Goal: Task Accomplishment & Management: Use online tool/utility

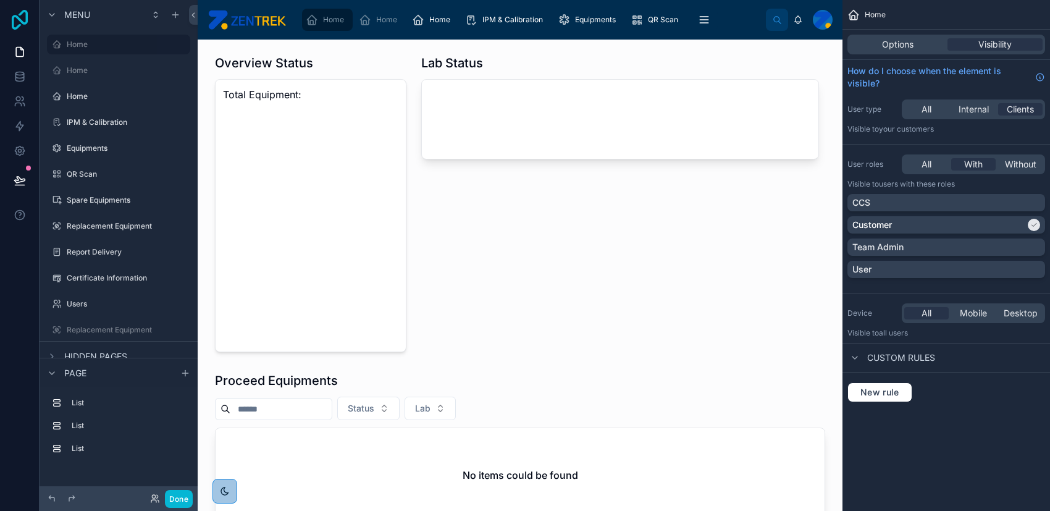
click at [22, 19] on icon at bounding box center [19, 20] width 25 height 20
click at [575, 21] on span "Equipments" at bounding box center [595, 20] width 41 height 10
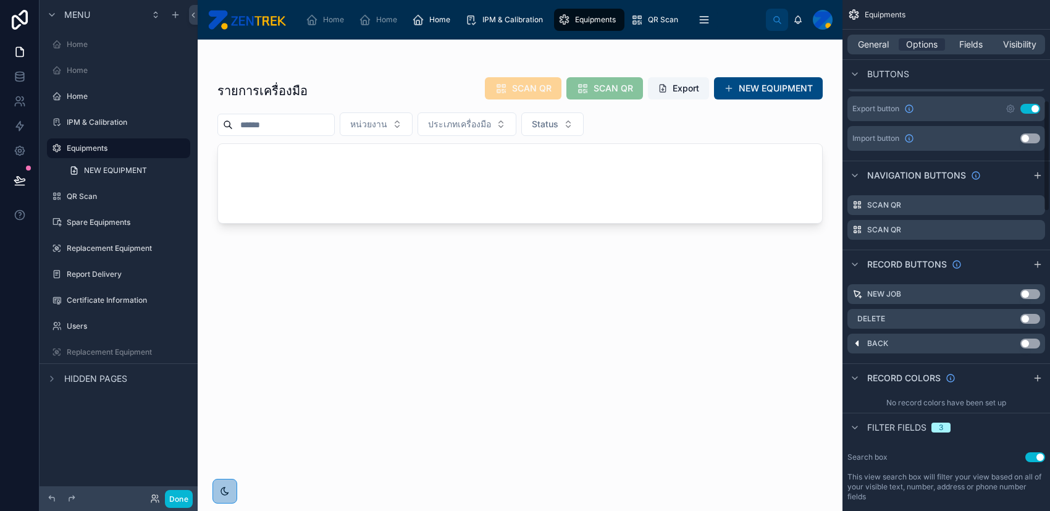
scroll to position [494, 0]
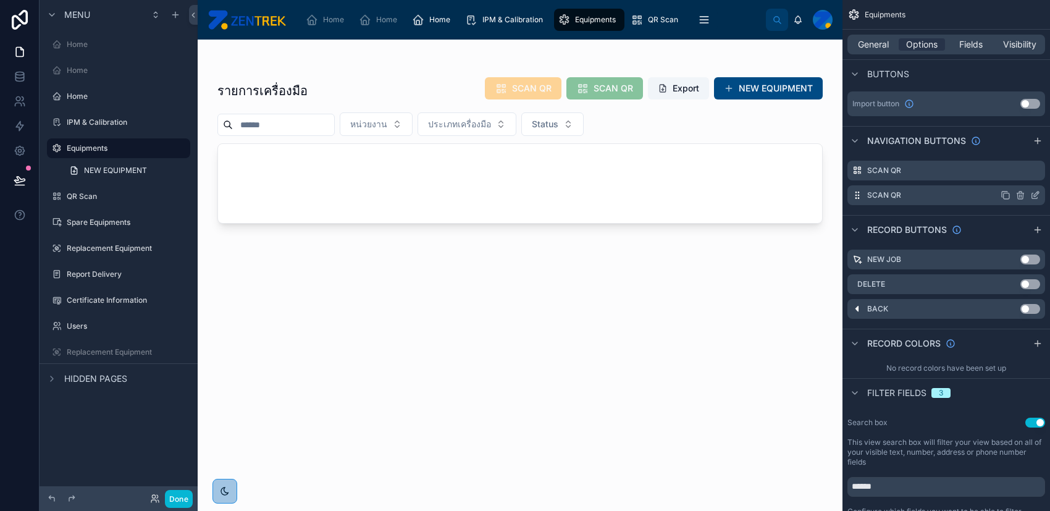
click at [1037, 191] on icon "scrollable content" at bounding box center [1036, 193] width 5 height 5
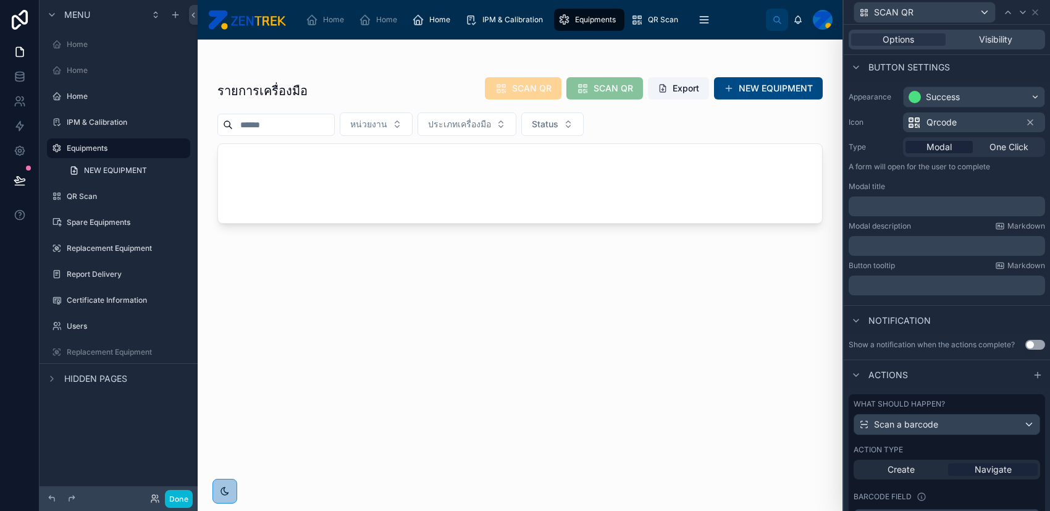
scroll to position [132, 0]
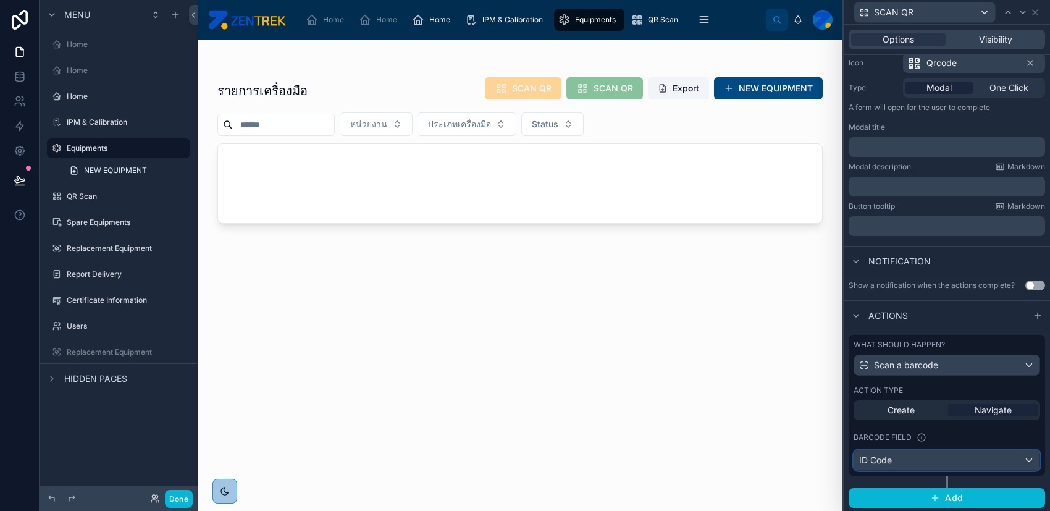
click at [955, 467] on div "ID Code" at bounding box center [946, 460] width 185 height 20
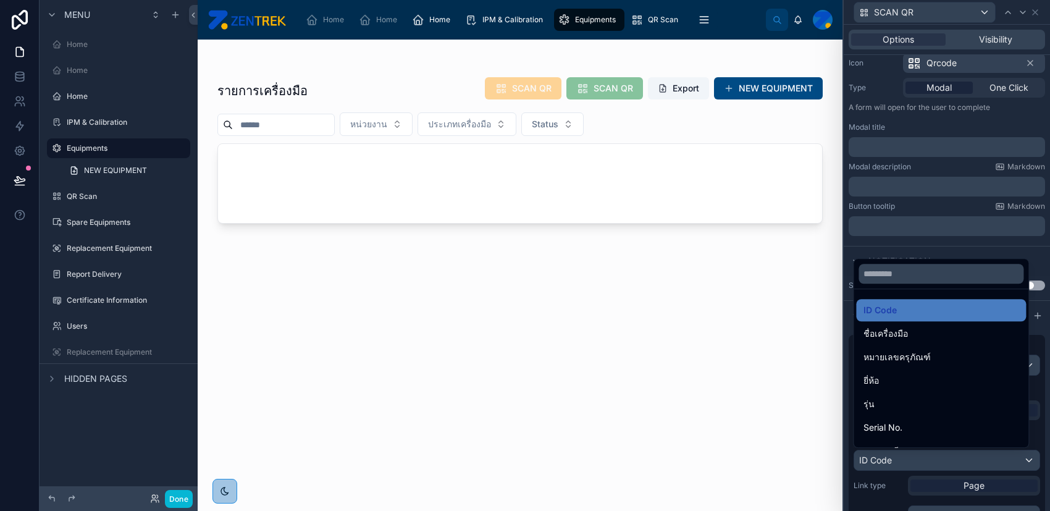
click at [969, 253] on div at bounding box center [946, 255] width 206 height 511
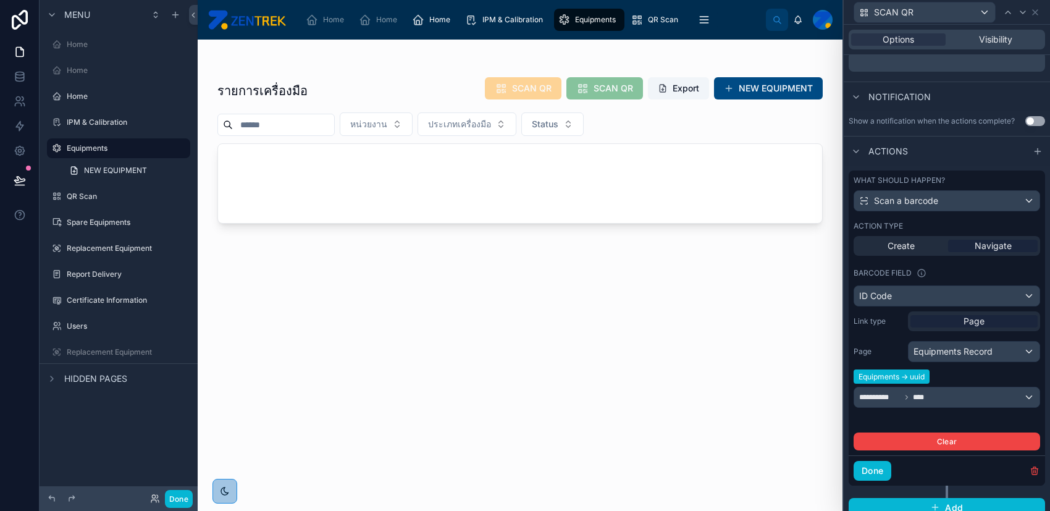
scroll to position [214, 0]
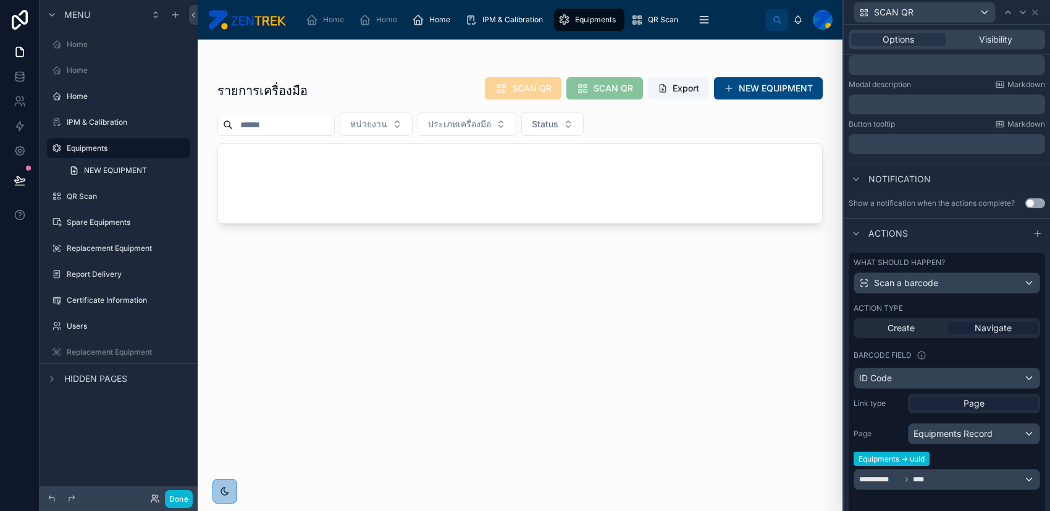
click at [711, 307] on div at bounding box center [520, 268] width 645 height 456
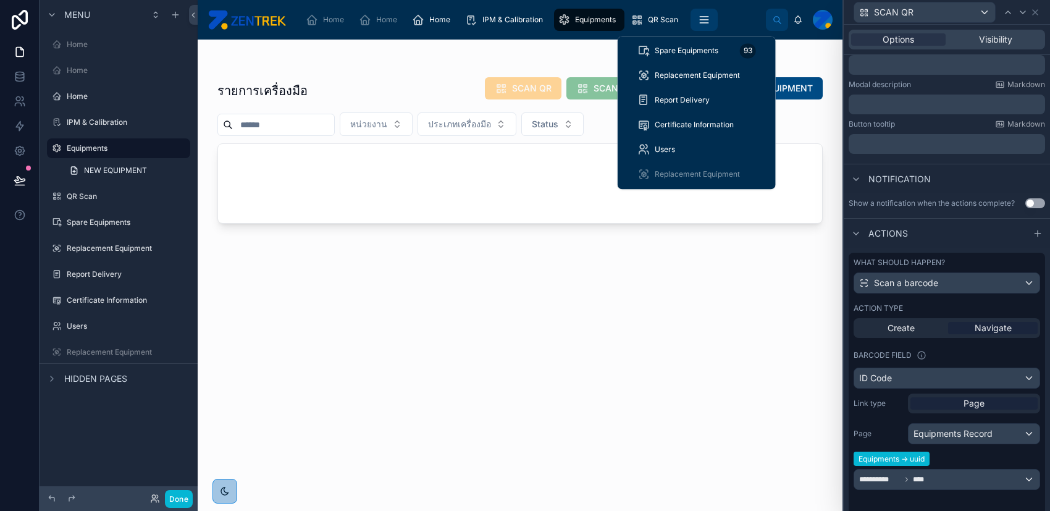
click at [703, 22] on icon "scrollable content" at bounding box center [704, 20] width 12 height 12
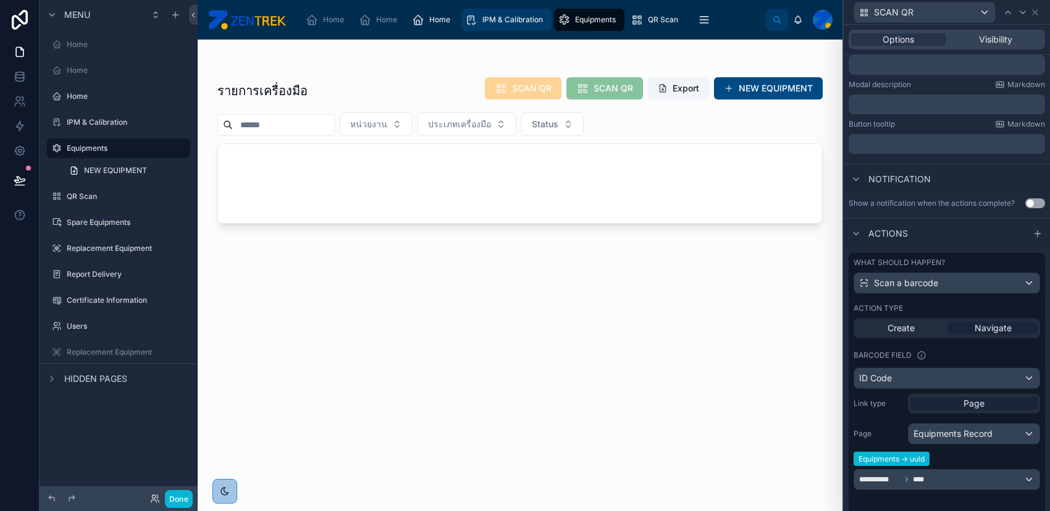
click at [495, 25] on div "IPM & Calibration" at bounding box center [506, 20] width 83 height 20
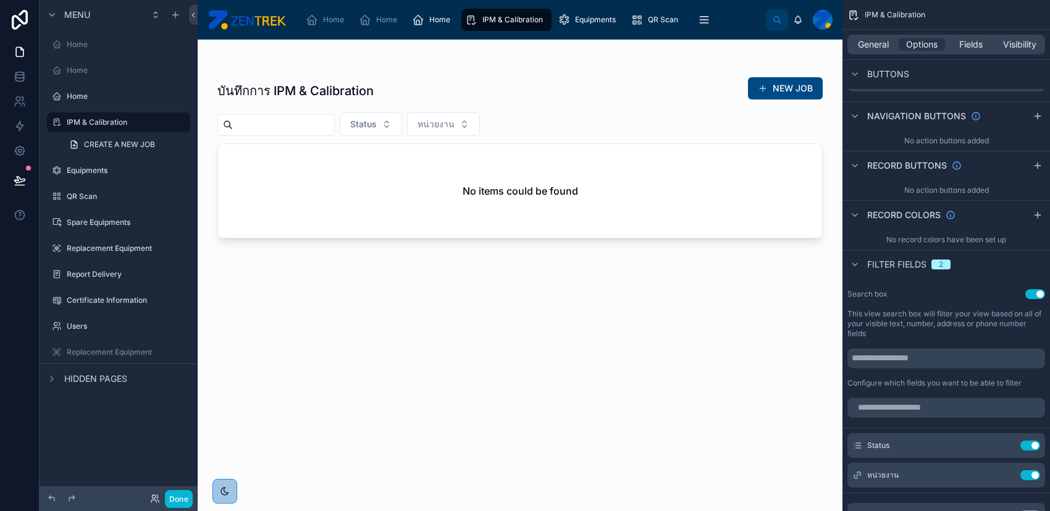
click at [147, 501] on div "Done" at bounding box center [167, 499] width 49 height 18
click at [148, 500] on div "Done" at bounding box center [167, 499] width 49 height 18
click at [151, 498] on icon at bounding box center [155, 498] width 10 height 10
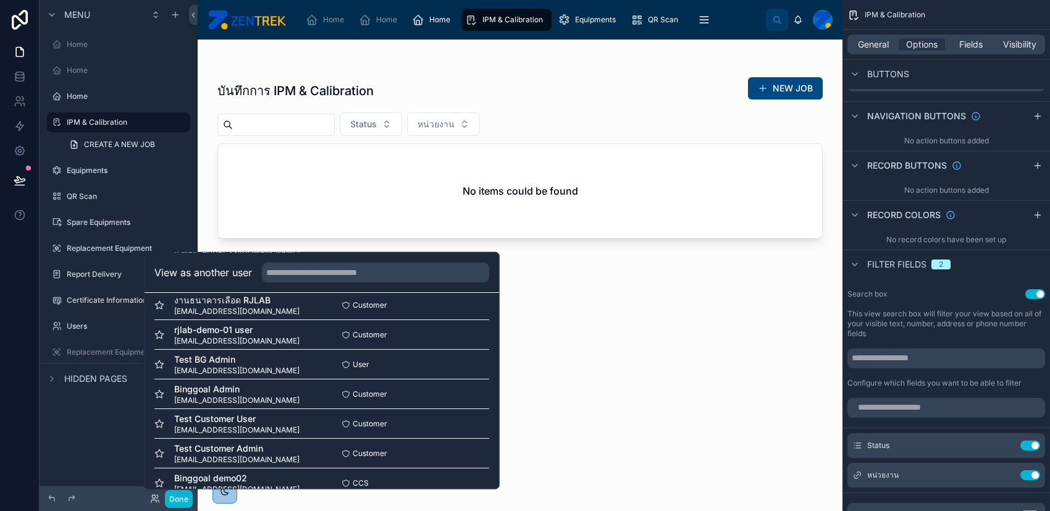
scroll to position [159, 0]
click at [458, 367] on button "Select" at bounding box center [473, 366] width 32 height 18
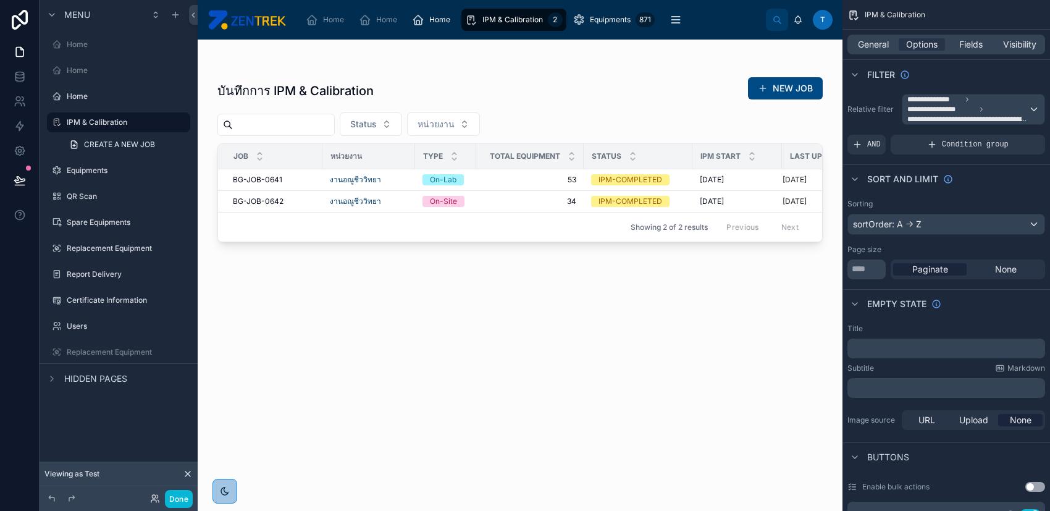
click at [514, 175] on div at bounding box center [520, 268] width 645 height 456
click at [514, 175] on span "53" at bounding box center [529, 180] width 93 height 10
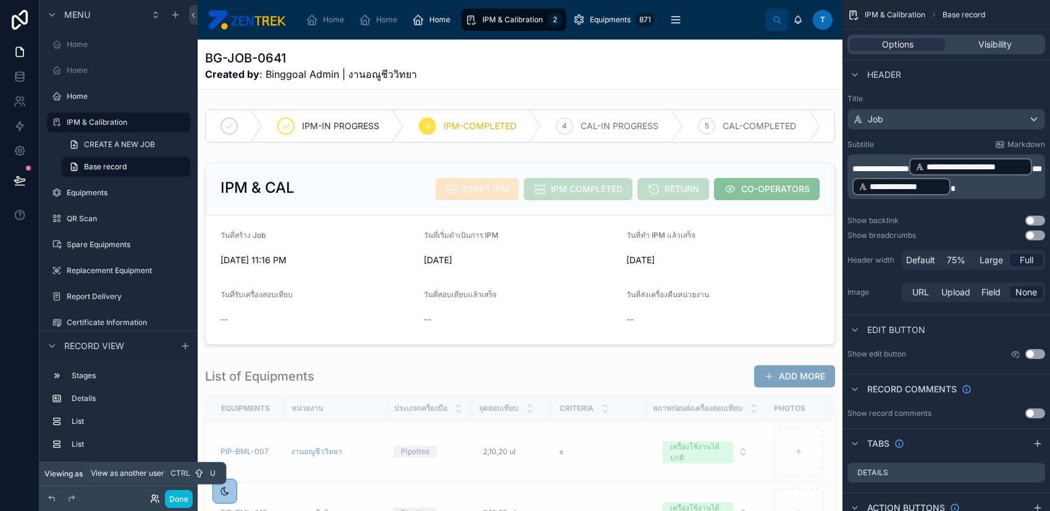
click at [152, 500] on icon at bounding box center [155, 498] width 10 height 10
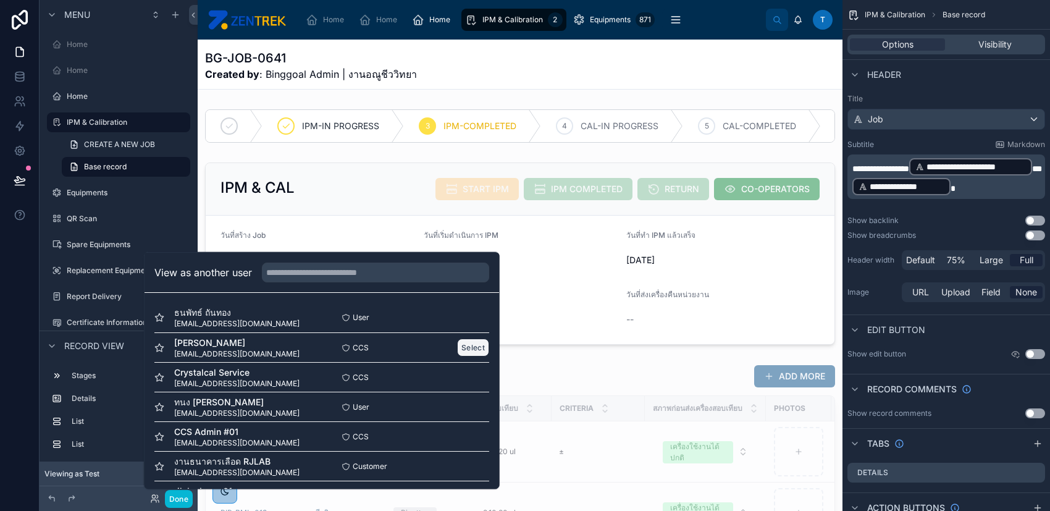
click at [471, 340] on button "Select" at bounding box center [473, 347] width 32 height 18
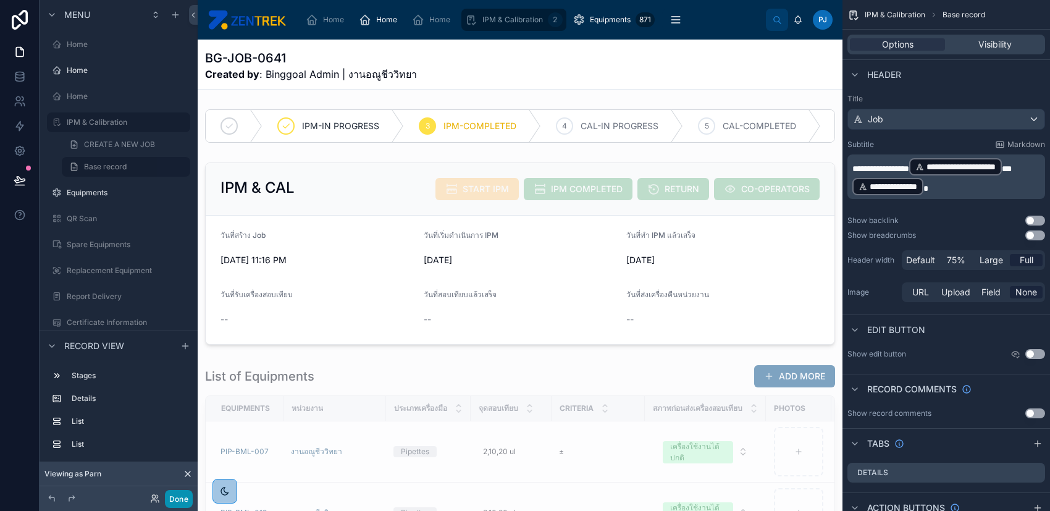
click at [187, 498] on button "Done" at bounding box center [179, 499] width 28 height 18
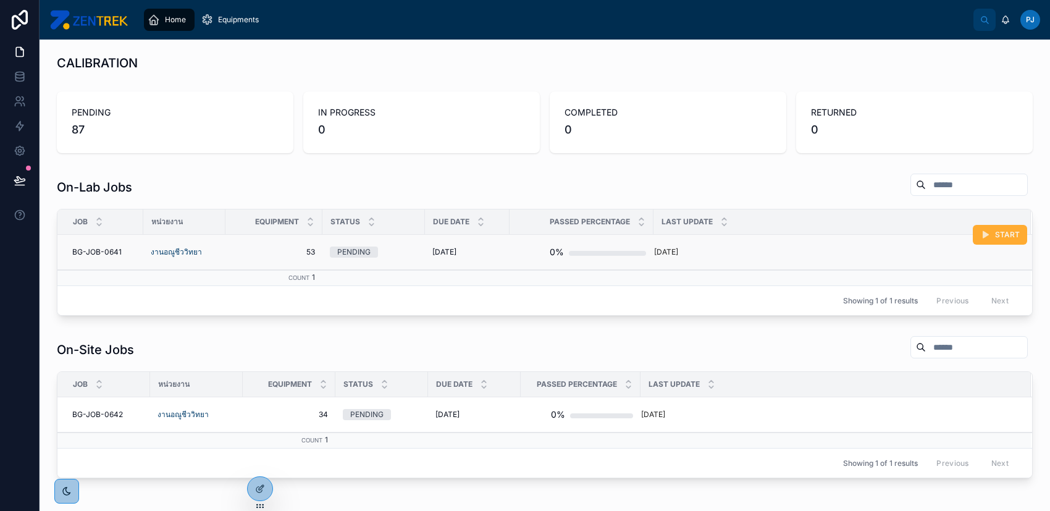
click at [428, 256] on td "9/10/2025 9/10/2025" at bounding box center [467, 252] width 85 height 35
click at [437, 249] on span "9/10/2025" at bounding box center [444, 252] width 24 height 10
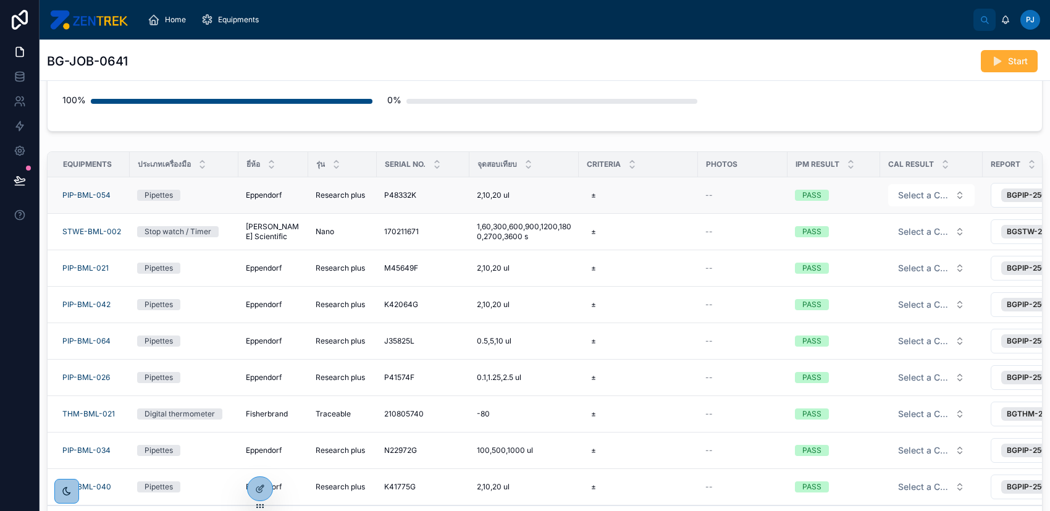
click at [712, 193] on div "--" at bounding box center [742, 195] width 75 height 10
click at [267, 493] on div at bounding box center [260, 488] width 25 height 23
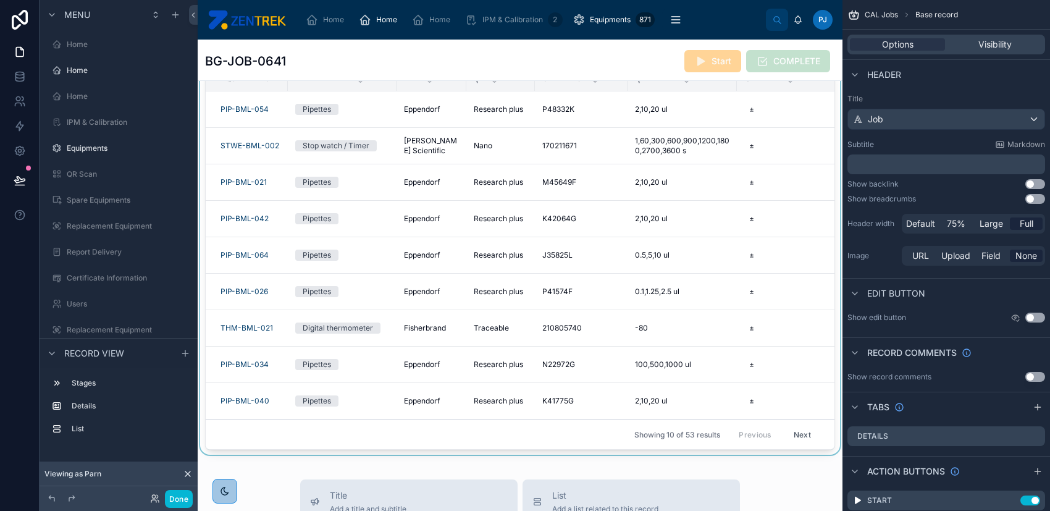
scroll to position [329, 0]
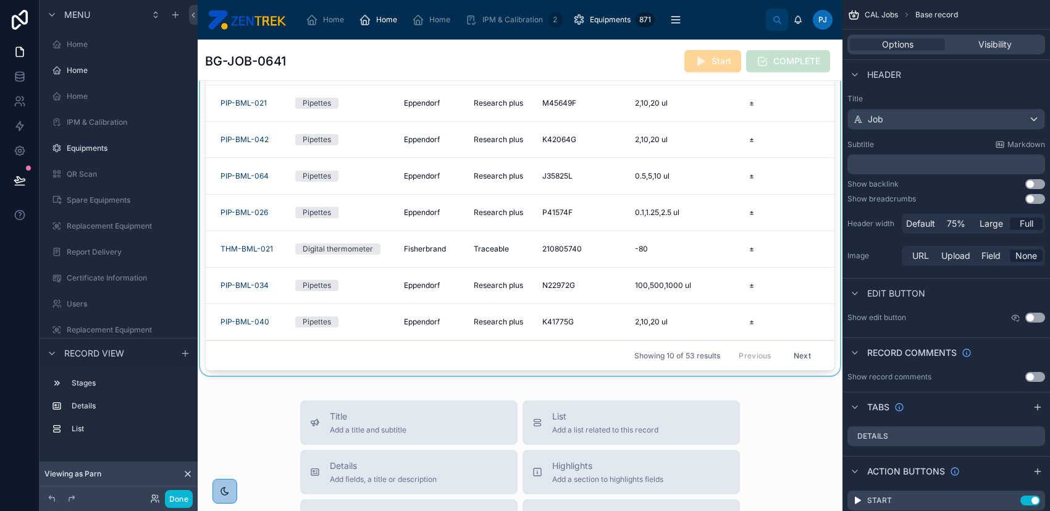
click at [383, 361] on div at bounding box center [520, 180] width 645 height 399
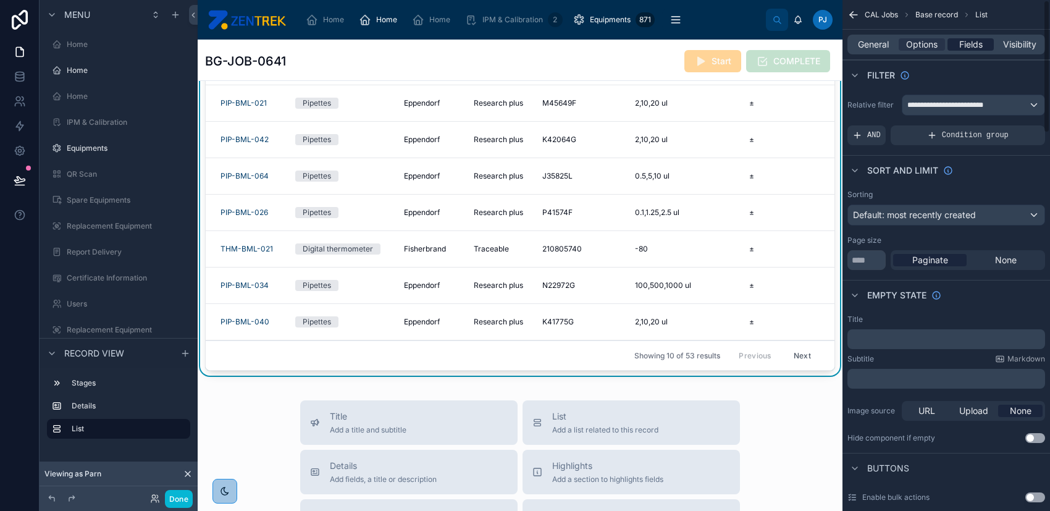
click at [968, 49] on span "Fields" at bounding box center [970, 44] width 23 height 12
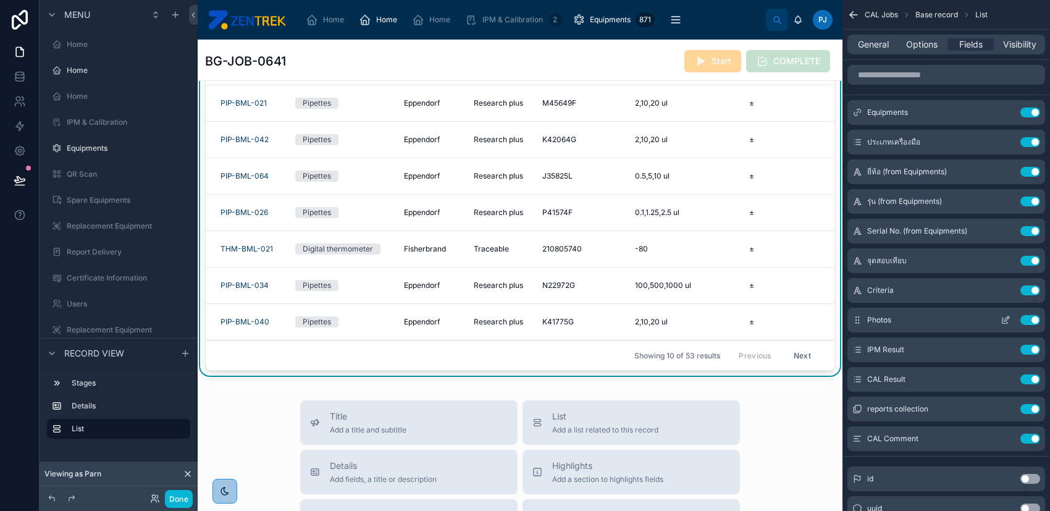
click at [1004, 319] on icon "scrollable content" at bounding box center [1006, 318] width 5 height 5
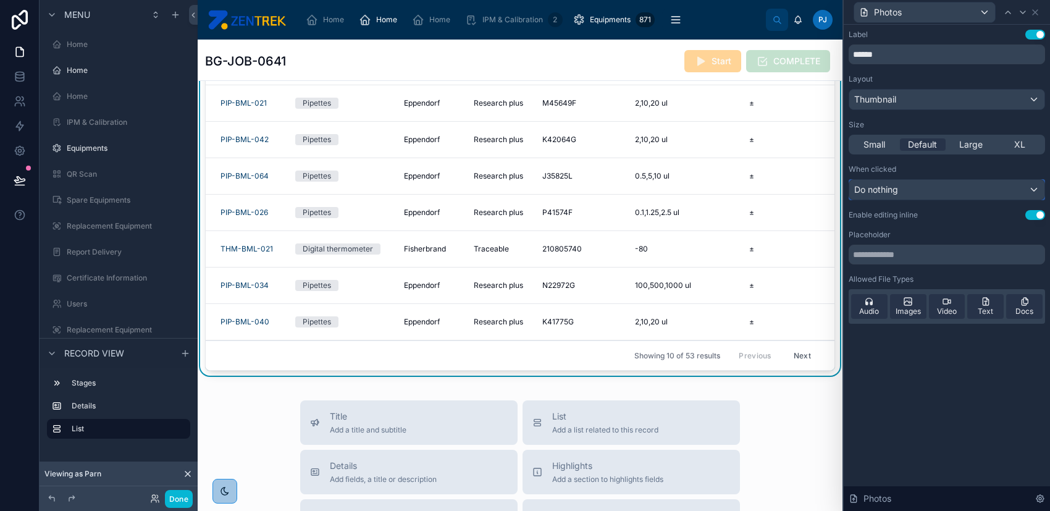
click at [952, 186] on div "Do nothing" at bounding box center [946, 190] width 195 height 20
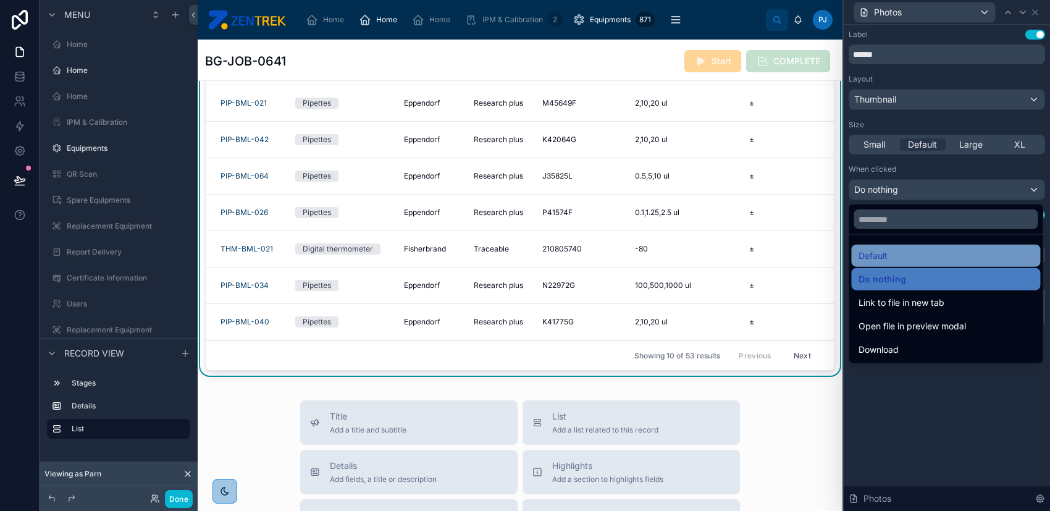
click at [930, 250] on div "Default" at bounding box center [945, 255] width 174 height 15
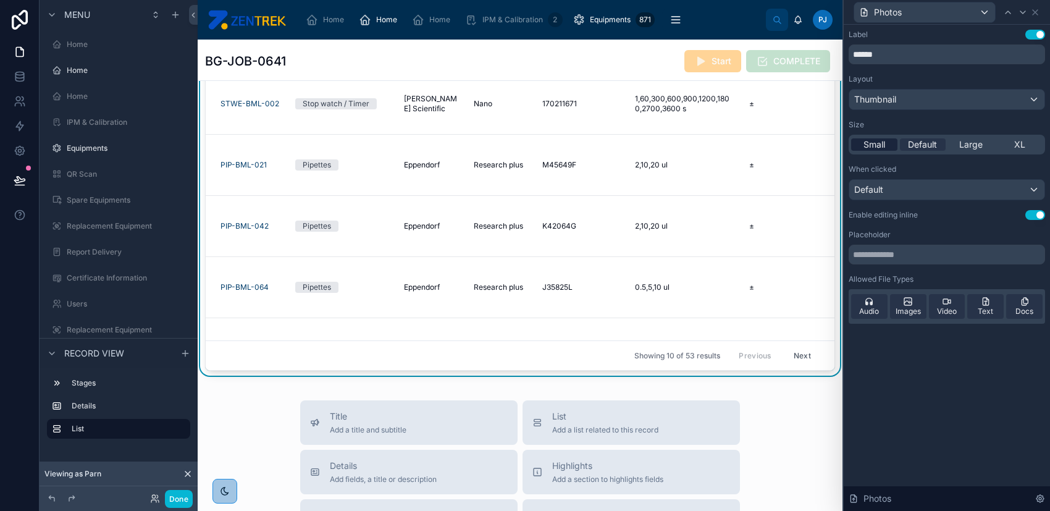
click at [872, 142] on span "Small" at bounding box center [874, 144] width 22 height 12
click at [918, 306] on span "Images" at bounding box center [907, 311] width 25 height 10
click at [866, 310] on span "Audio" at bounding box center [869, 311] width 20 height 10
click at [939, 310] on span "Video" at bounding box center [947, 311] width 20 height 10
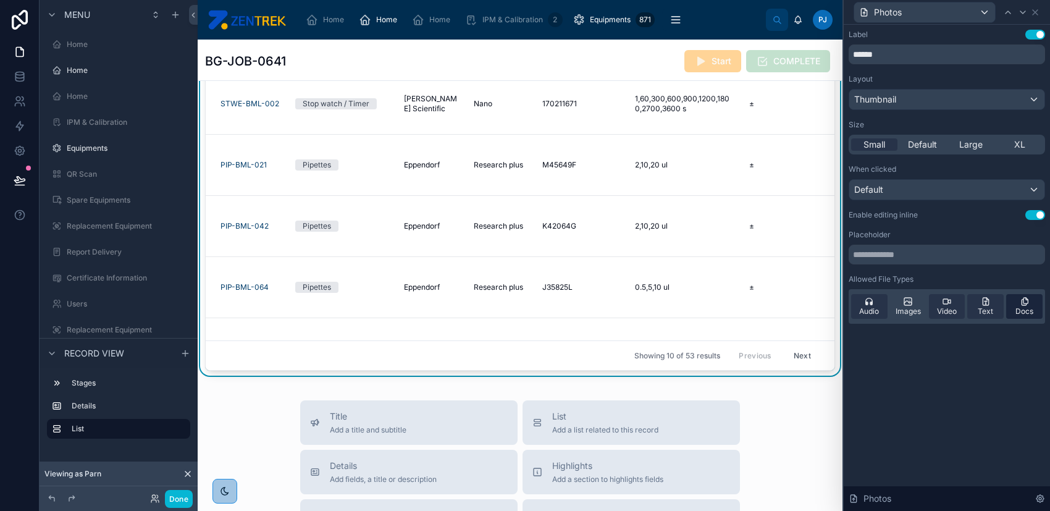
click at [992, 308] on span "Text" at bounding box center [984, 311] width 15 height 10
click at [1021, 308] on span "Docs" at bounding box center [1024, 311] width 18 height 10
click at [910, 308] on span "Images" at bounding box center [907, 311] width 25 height 10
click at [876, 312] on span "Audio" at bounding box center [869, 311] width 20 height 10
click at [906, 306] on span "Images" at bounding box center [907, 311] width 25 height 10
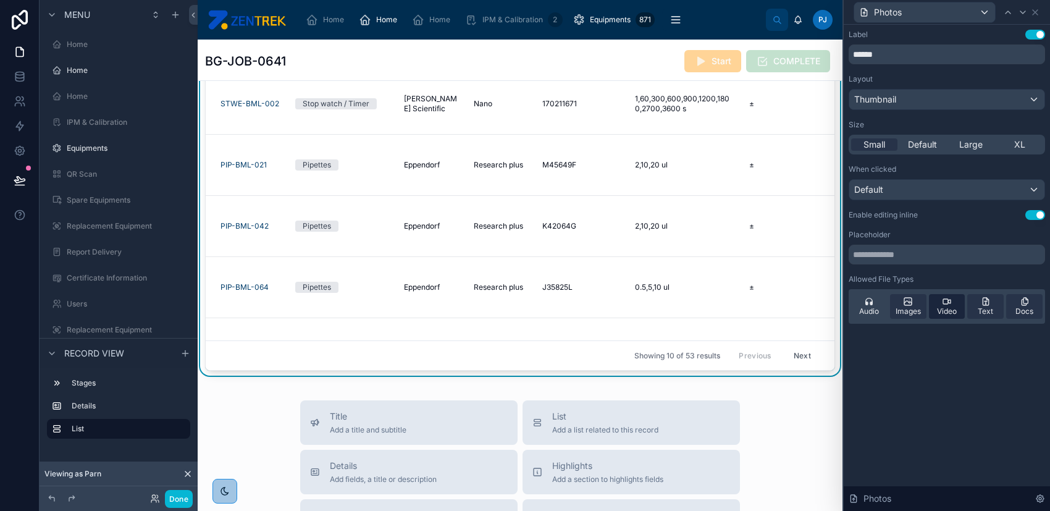
click at [943, 303] on icon at bounding box center [945, 301] width 5 height 5
click at [985, 314] on span "Text" at bounding box center [984, 311] width 15 height 10
click at [1027, 307] on span "Docs" at bounding box center [1024, 311] width 18 height 10
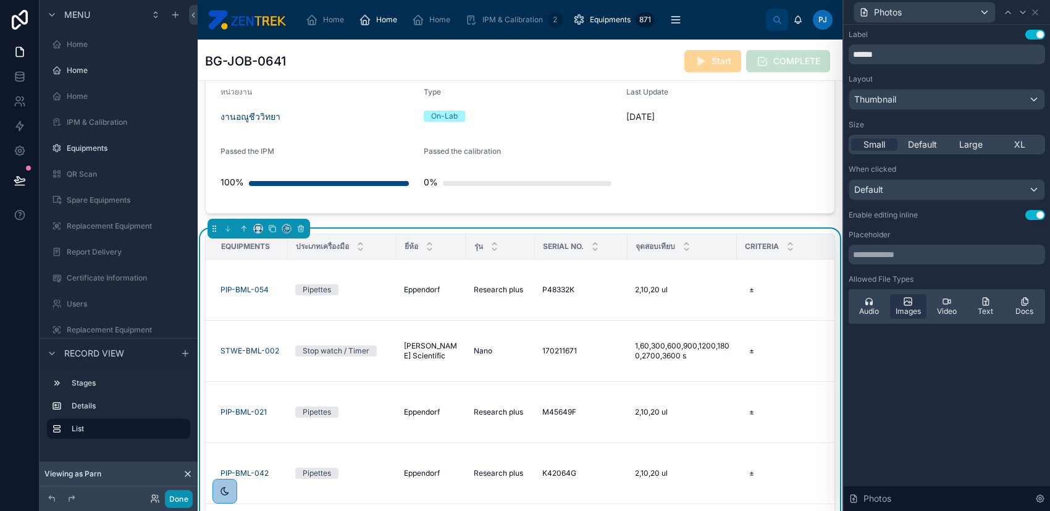
click at [172, 497] on button "Done" at bounding box center [179, 499] width 28 height 18
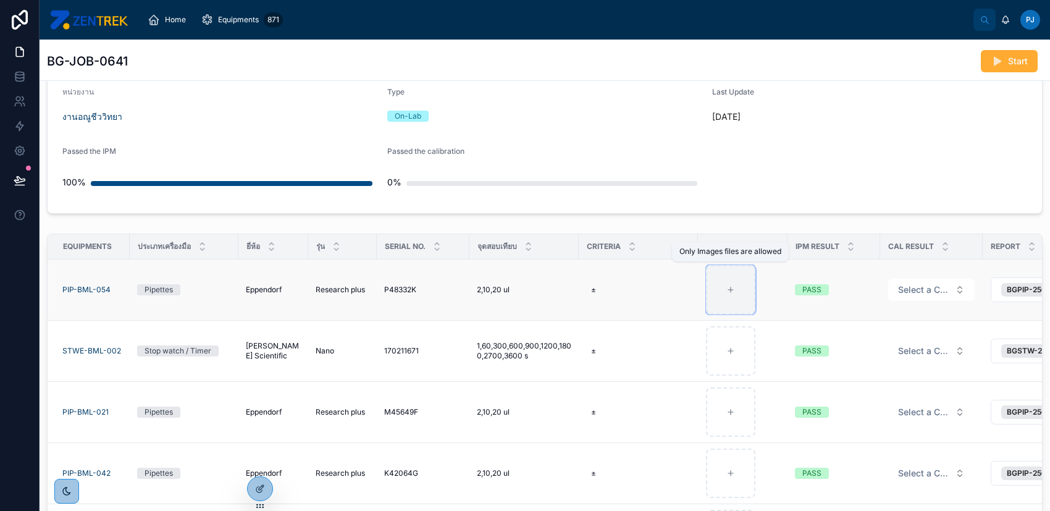
click at [731, 289] on icon at bounding box center [730, 289] width 9 height 9
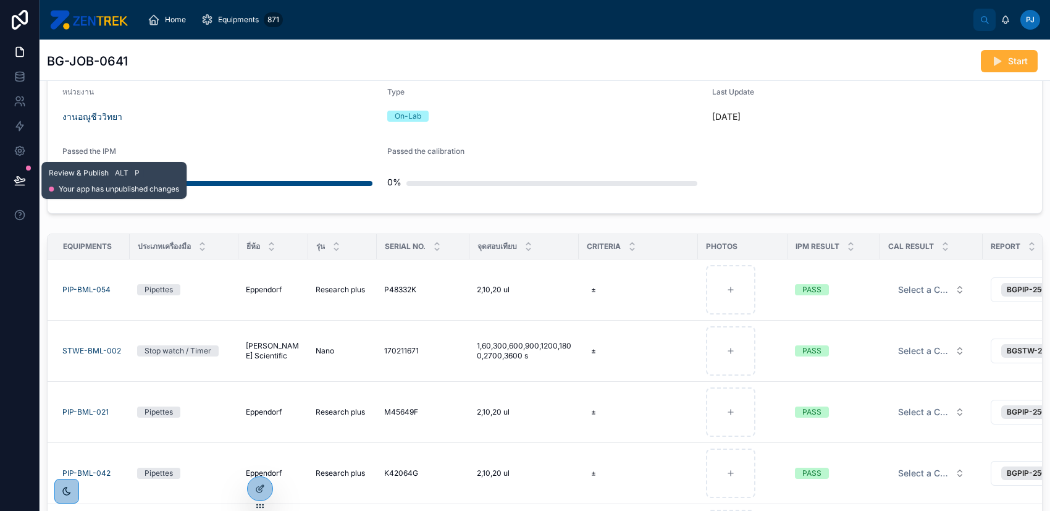
click at [23, 177] on icon at bounding box center [20, 180] width 12 height 12
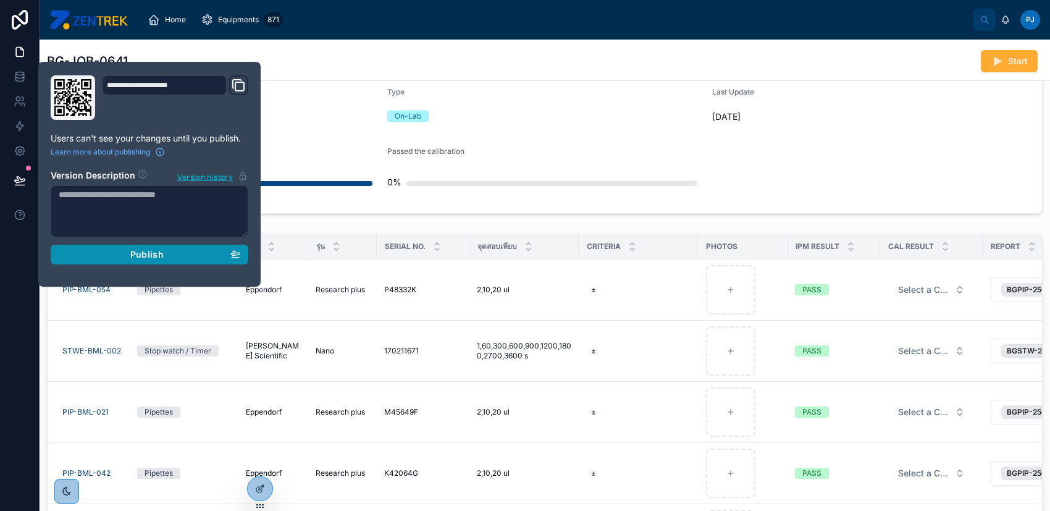
click at [123, 257] on div "Publish" at bounding box center [150, 254] width 182 height 11
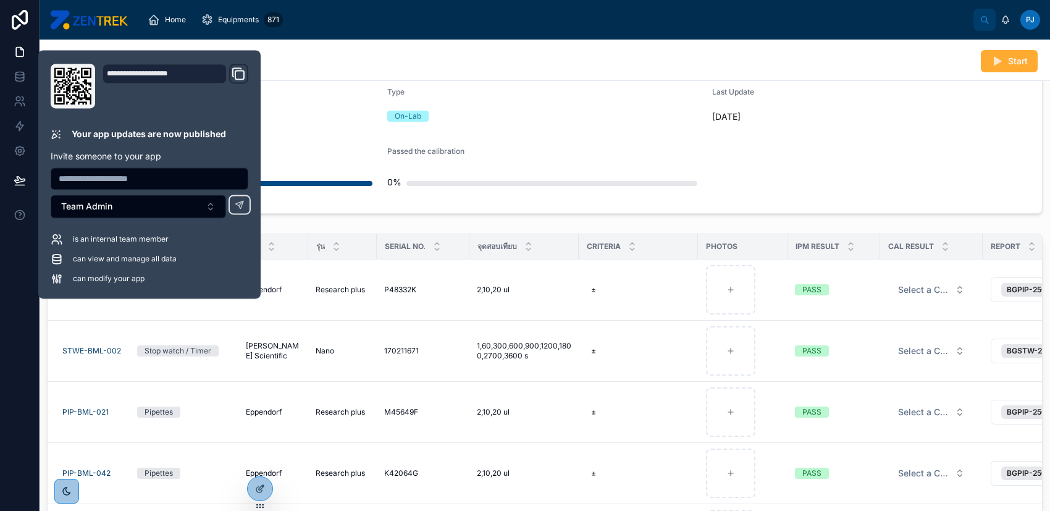
click at [983, 155] on form "หน่วยงาน งานอณูชีววิทยา Type On-Lab Last Update Yesterday Passed the IPM 100% P…" at bounding box center [545, 142] width 994 height 141
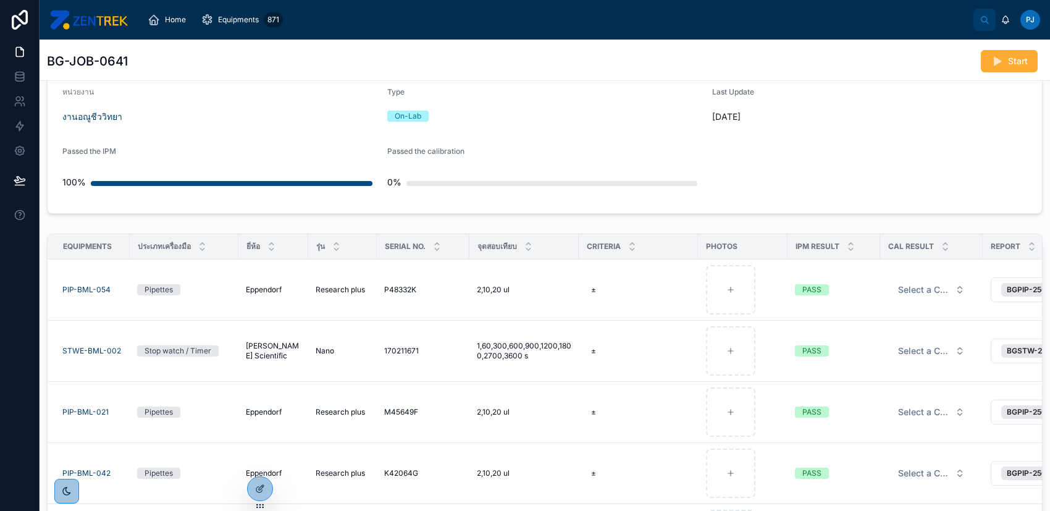
click at [966, 146] on form "หน่วยงาน งานอณูชีววิทยา Type On-Lab Last Update Yesterday Passed the IPM 100% P…" at bounding box center [545, 142] width 994 height 141
